Goal: Task Accomplishment & Management: Use online tool/utility

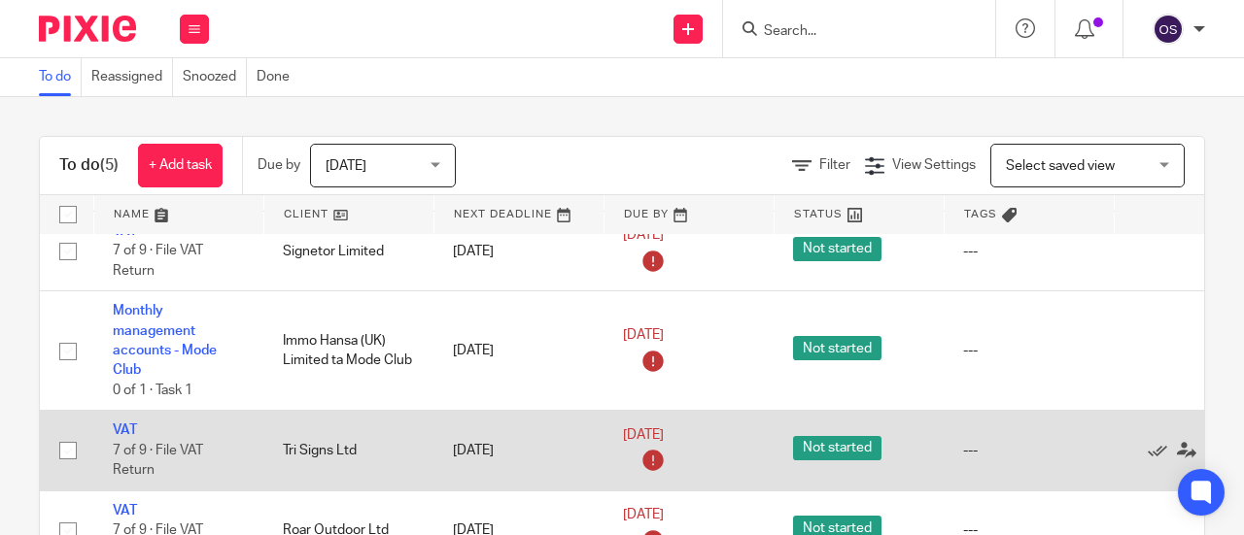
scroll to position [143, 0]
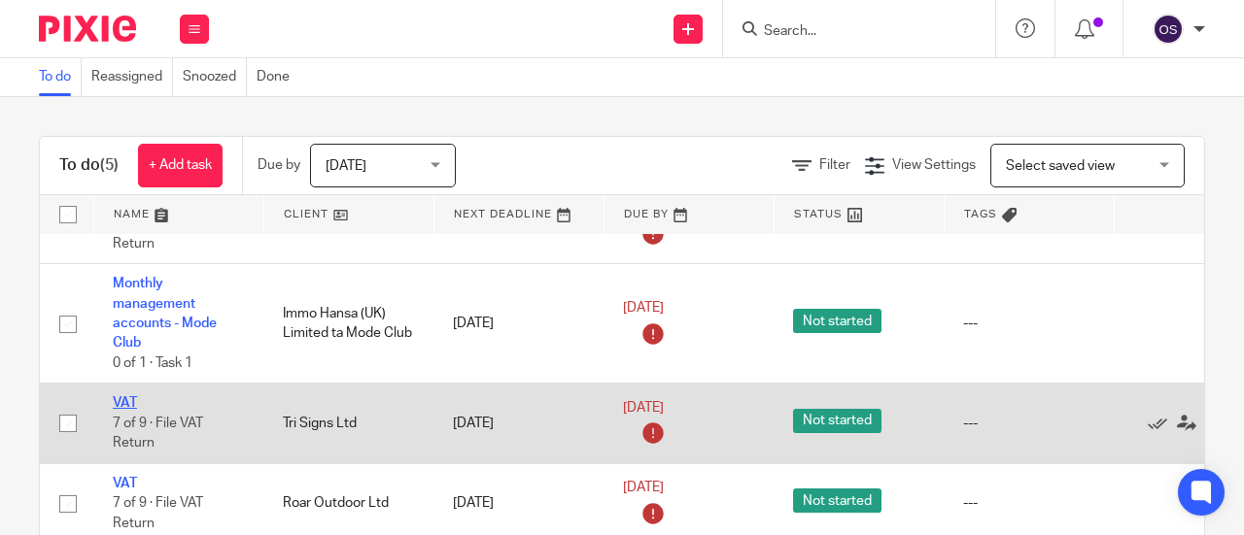
click at [122, 396] on link "VAT" at bounding box center [125, 403] width 24 height 14
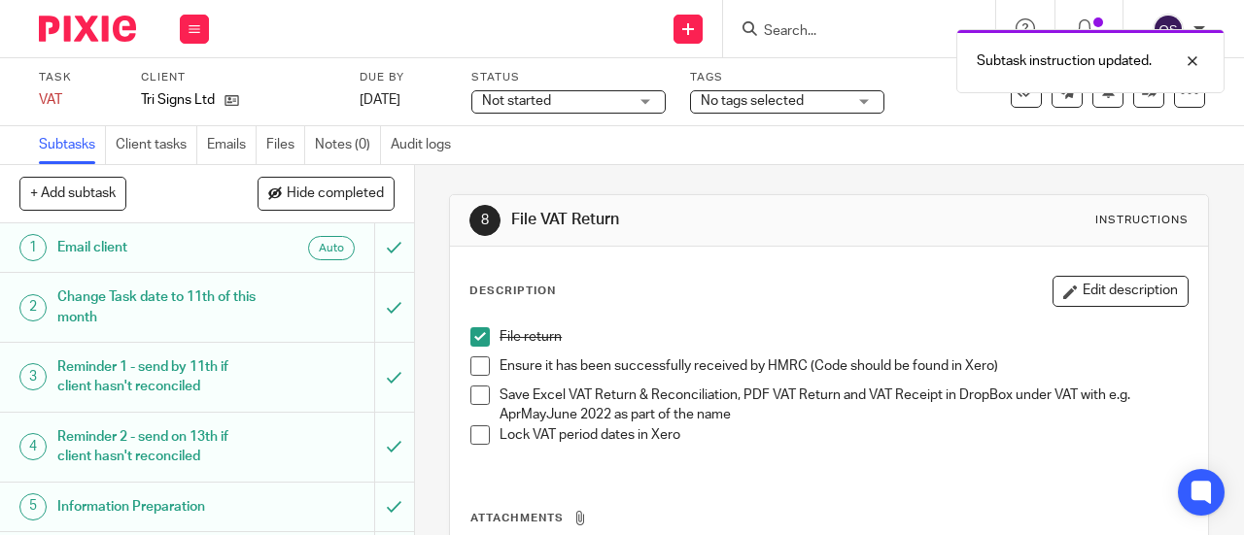
click at [471, 366] on span at bounding box center [479, 366] width 19 height 19
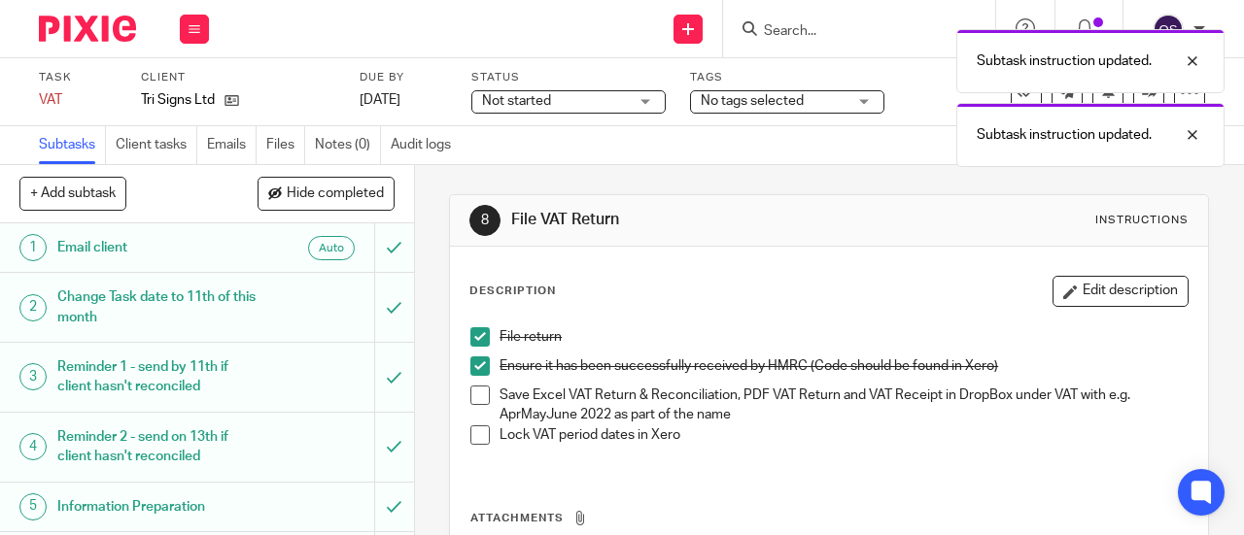
click at [479, 396] on span at bounding box center [479, 395] width 19 height 19
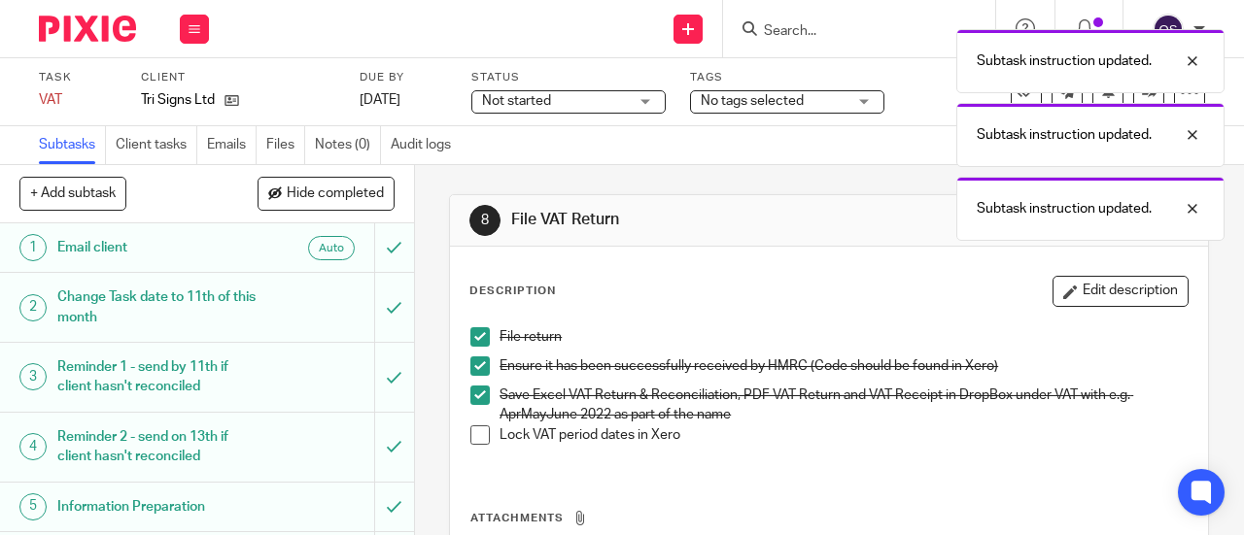
drag, startPoint x: 476, startPoint y: 438, endPoint x: 454, endPoint y: 426, distance: 25.7
click at [476, 436] on span at bounding box center [479, 435] width 19 height 19
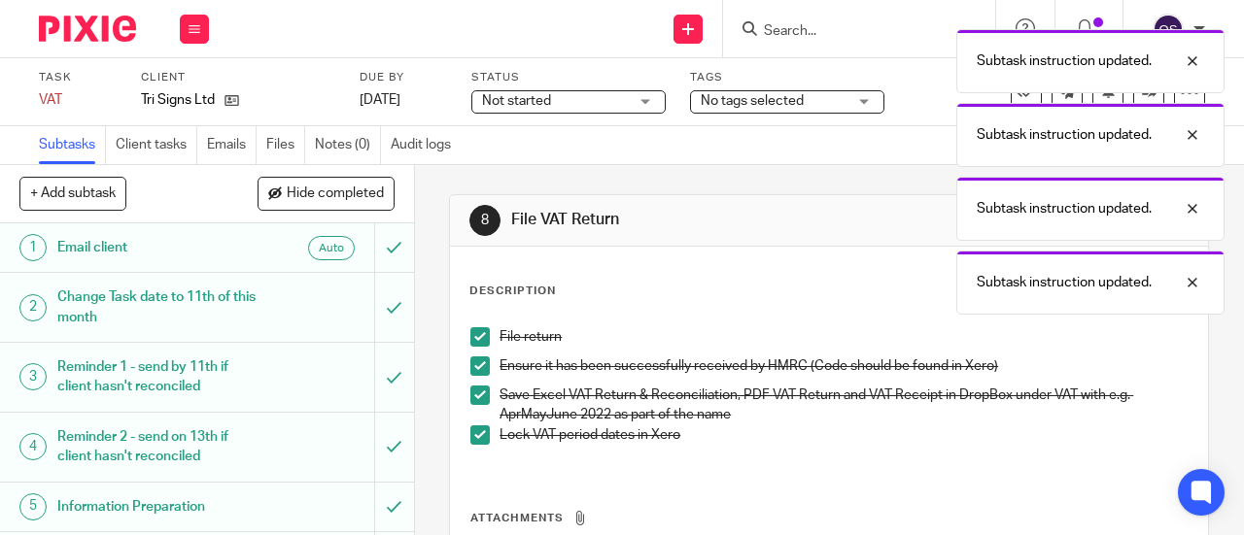
scroll to position [233, 0]
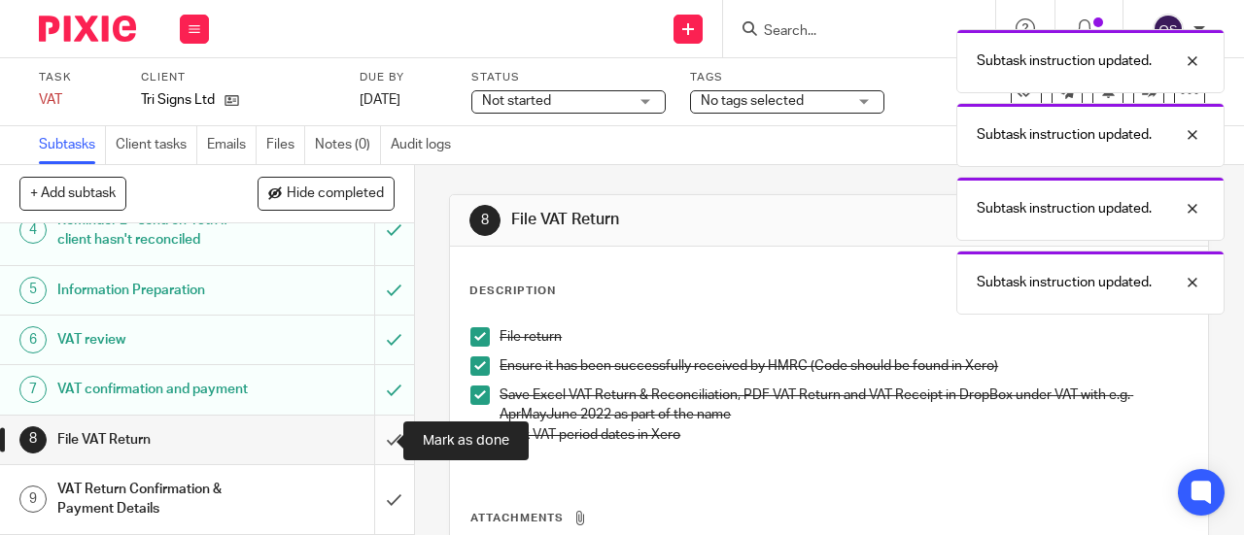
click at [379, 434] on input "submit" at bounding box center [207, 440] width 414 height 49
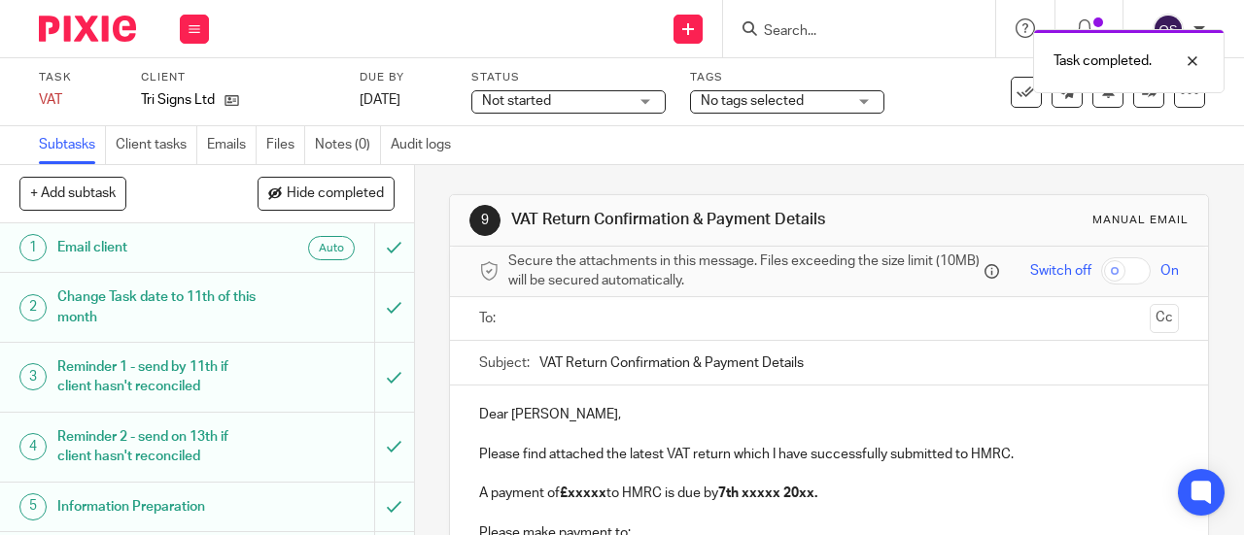
scroll to position [97, 0]
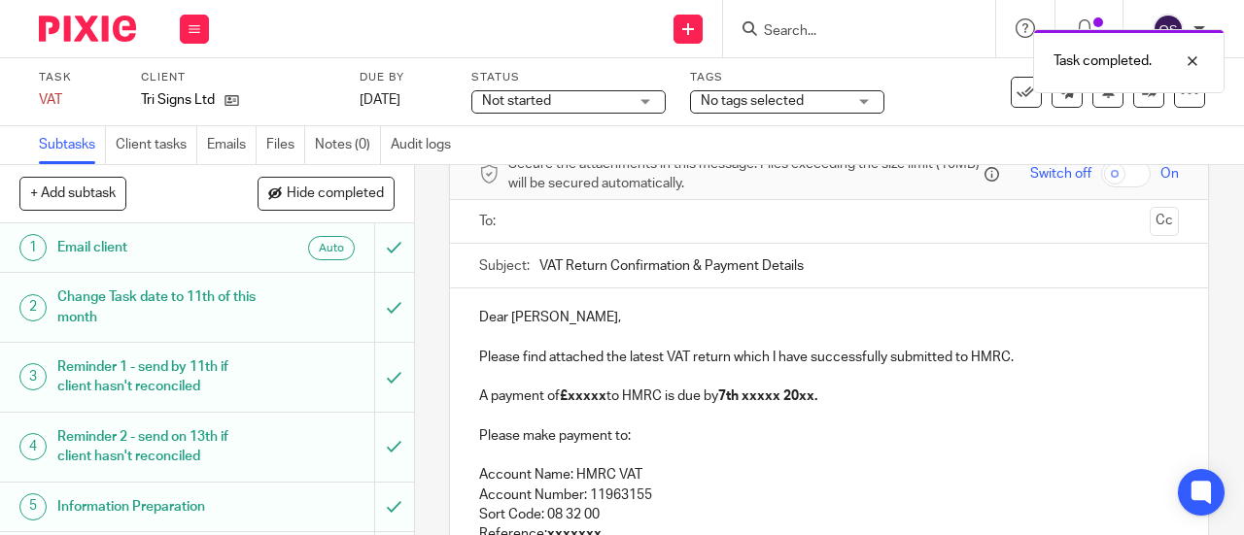
click at [602, 403] on strong "£xxxxx" at bounding box center [583, 397] width 47 height 14
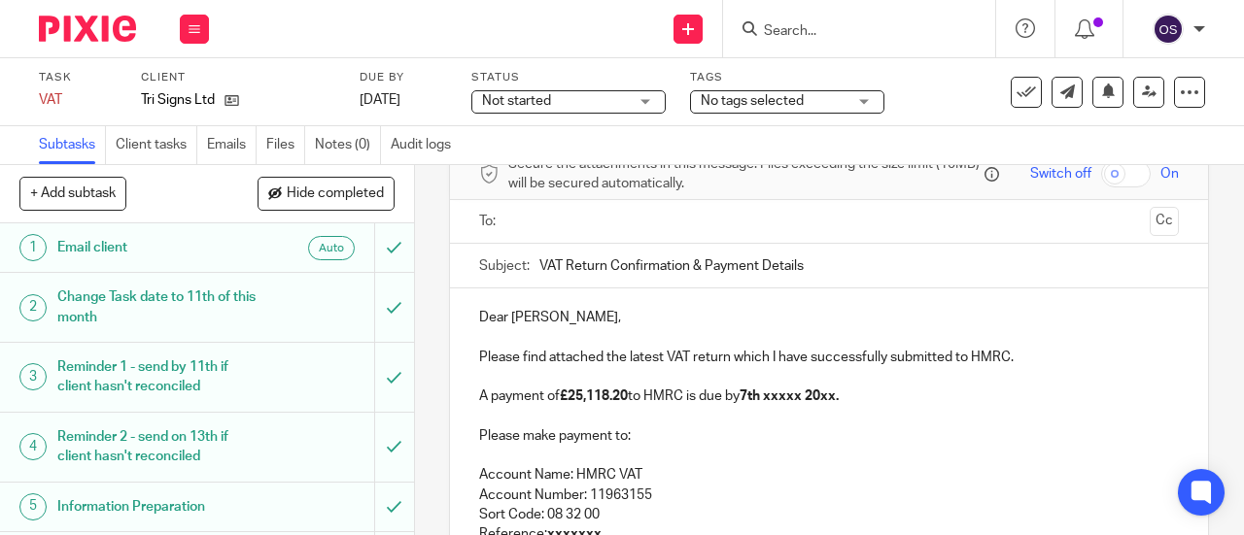
click at [805, 400] on strong "7th xxxxx 20xx." at bounding box center [789, 397] width 99 height 14
click at [820, 403] on strong "7th September 20xx." at bounding box center [780, 397] width 81 height 14
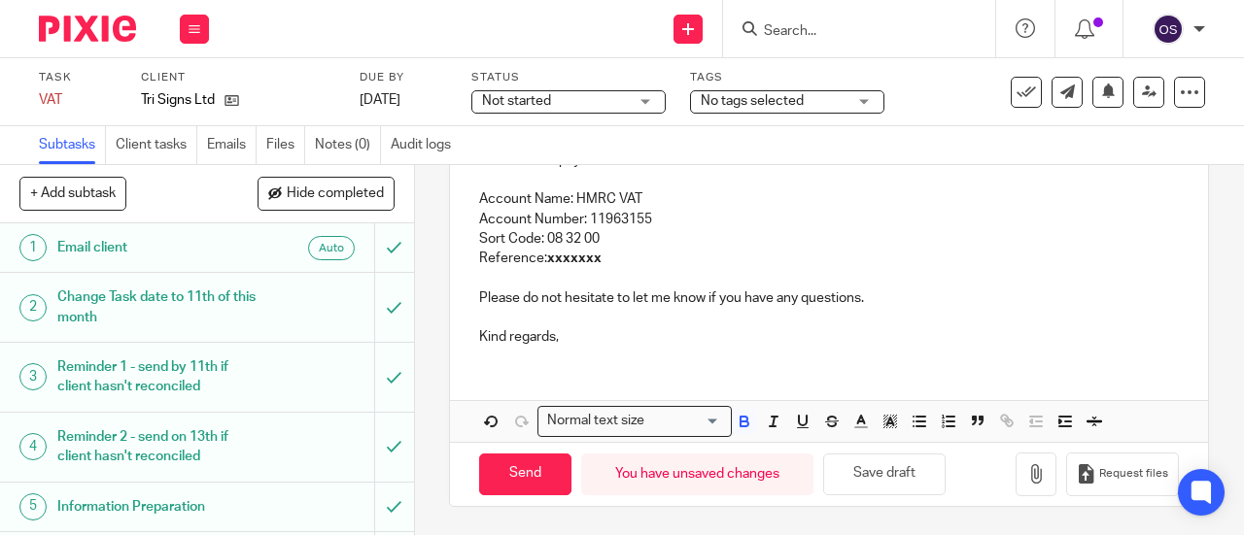
scroll to position [377, 0]
click at [644, 265] on p "Reference: xxxxxxx" at bounding box center [829, 257] width 700 height 19
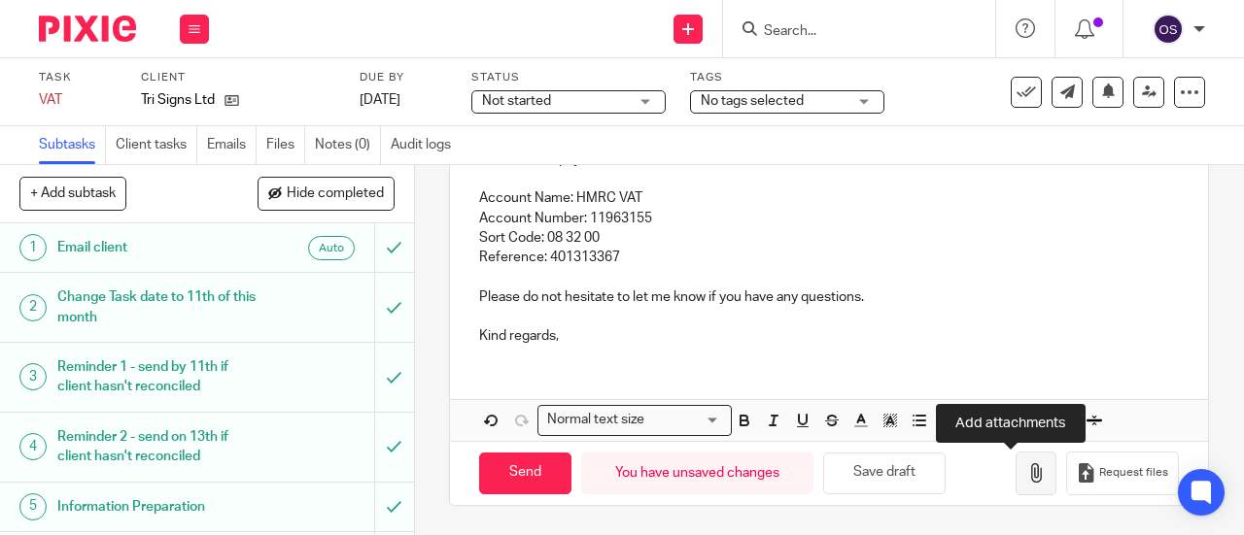
click at [1026, 475] on icon "button" at bounding box center [1035, 473] width 19 height 19
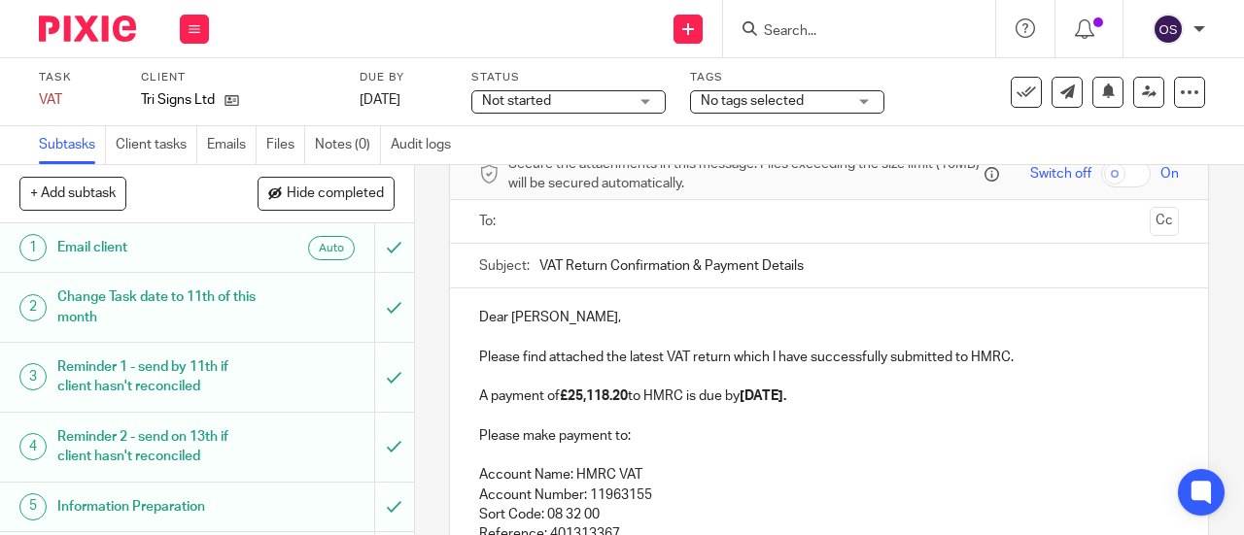
scroll to position [0, 0]
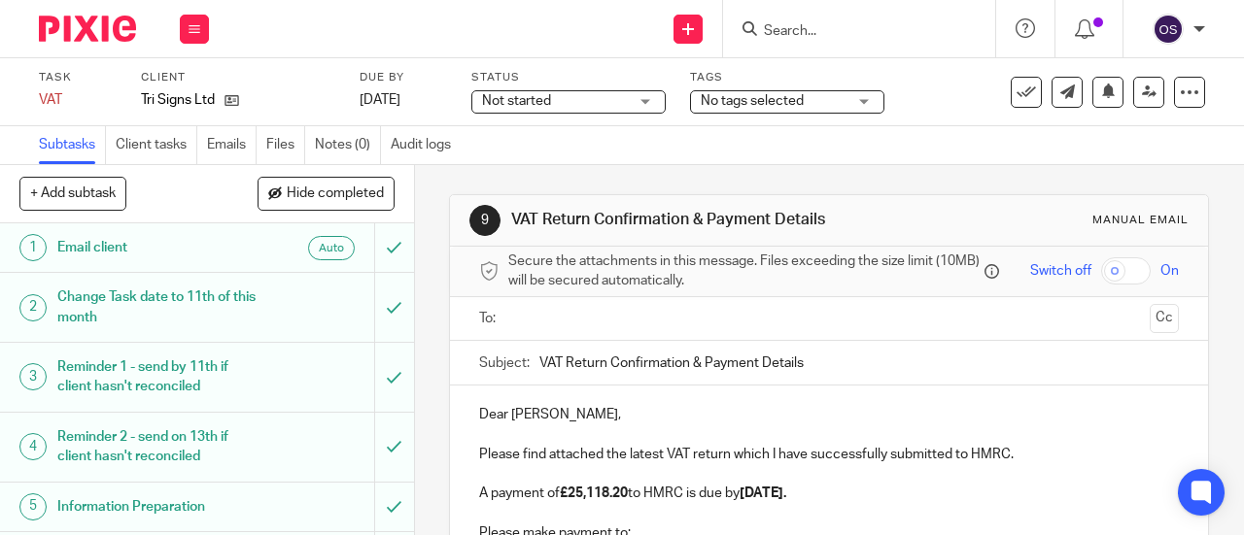
click at [694, 330] on input "text" at bounding box center [828, 319] width 627 height 22
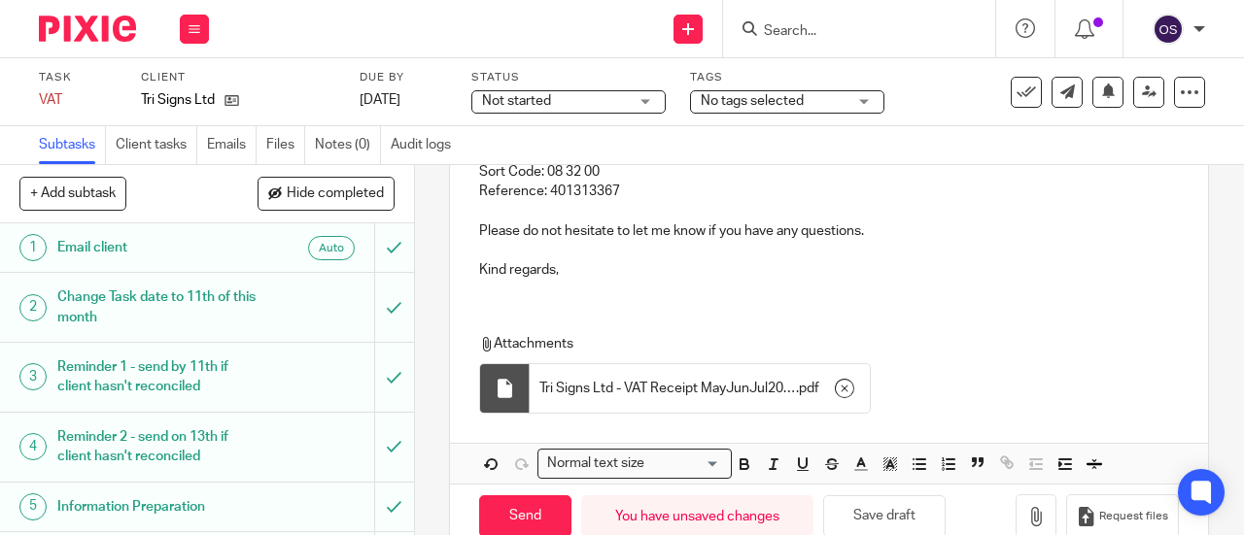
scroll to position [490, 0]
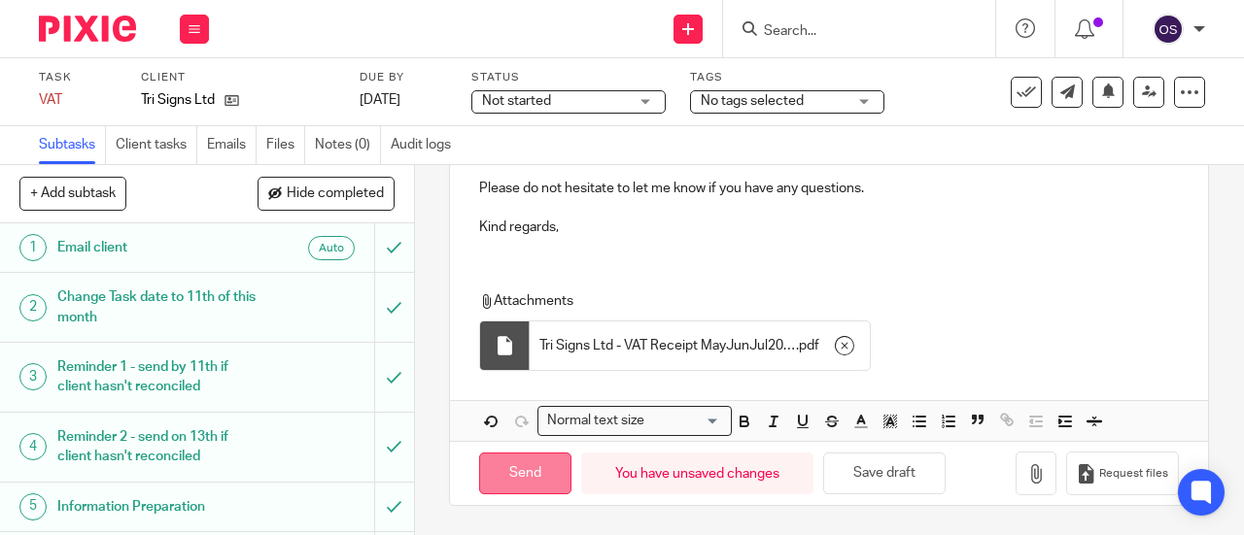
click at [541, 472] on input "Send" at bounding box center [525, 474] width 92 height 42
type input "Sent"
